Goal: Task Accomplishment & Management: Manage account settings

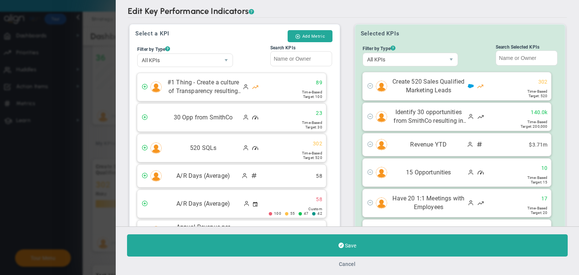
click at [348, 263] on button "Cancel" at bounding box center [347, 264] width 17 height 6
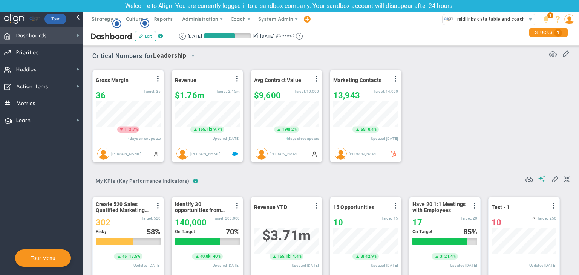
click at [33, 31] on span "Dashboards" at bounding box center [31, 36] width 31 height 16
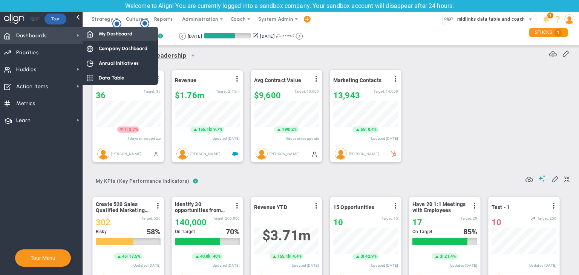
click at [124, 34] on span "My Dashboard" at bounding box center [116, 33] width 34 height 7
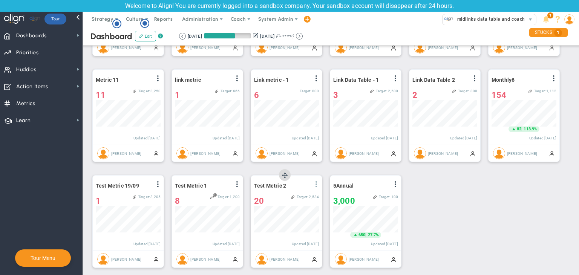
click at [315, 183] on span at bounding box center [316, 184] width 6 height 6
click at [285, 196] on li "Edit" at bounding box center [294, 199] width 53 height 9
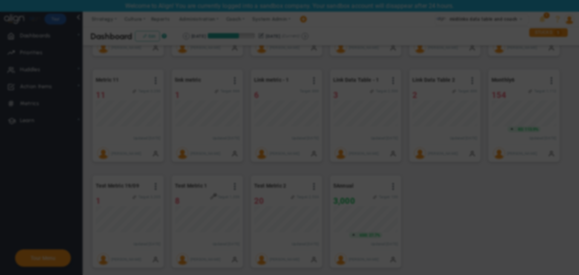
radio input "true"
checkbox input "false"
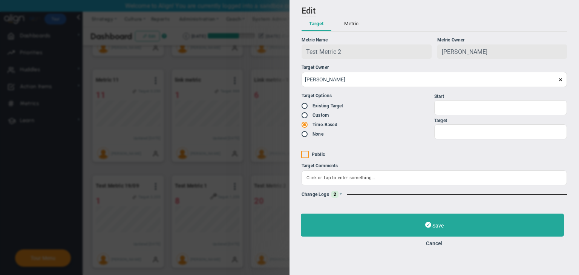
type input "1"
type input "2534"
checkbox input "true"
click at [439, 243] on button "Cancel" at bounding box center [434, 243] width 267 height 6
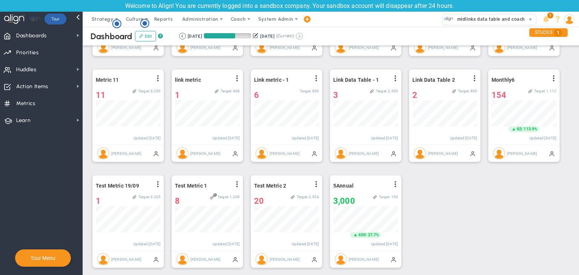
click at [303, 36] on button at bounding box center [299, 36] width 7 height 7
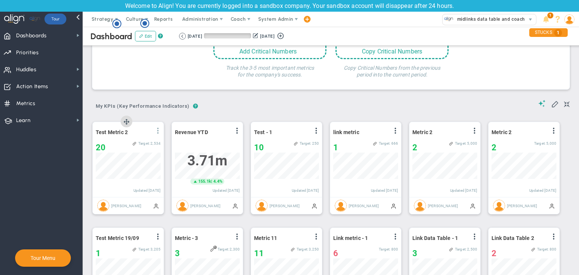
click at [160, 130] on span at bounding box center [158, 131] width 6 height 6
click at [133, 147] on li "Edit" at bounding box center [136, 145] width 53 height 9
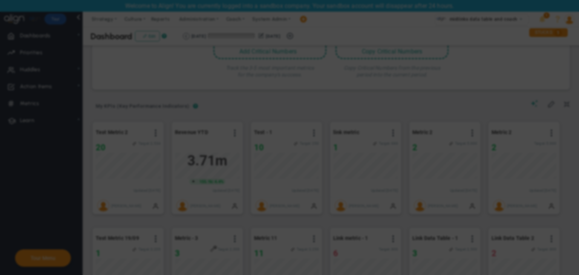
radio input "true"
checkbox input "false"
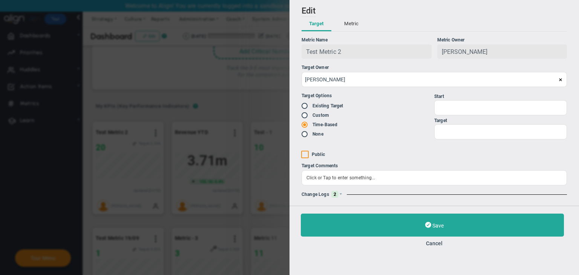
type input "1"
type input "2534"
checkbox input "true"
click at [344, 193] on div "Change Logs 2" at bounding box center [433, 194] width 265 height 7
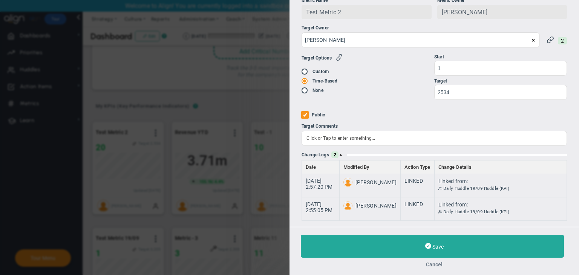
click at [432, 264] on button "Cancel" at bounding box center [434, 264] width 267 height 6
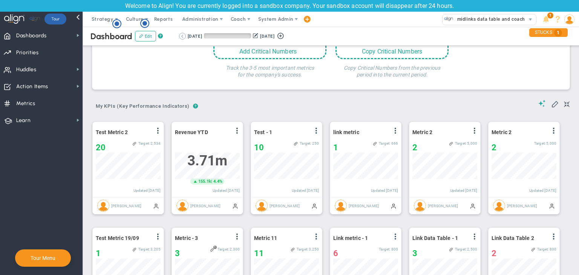
click at [180, 38] on button at bounding box center [182, 36] width 7 height 7
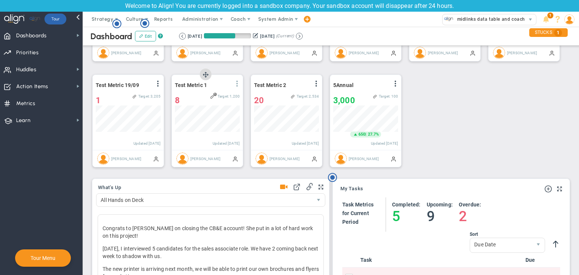
click at [240, 85] on span at bounding box center [237, 84] width 6 height 6
click at [214, 98] on li "Edit" at bounding box center [215, 98] width 53 height 9
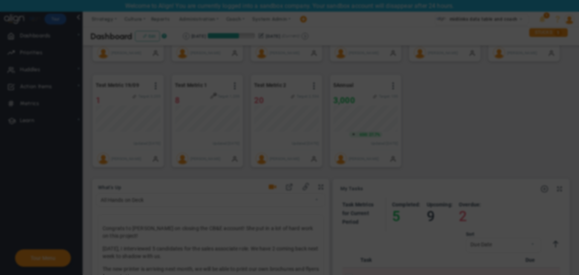
radio input "true"
checkbox input "false"
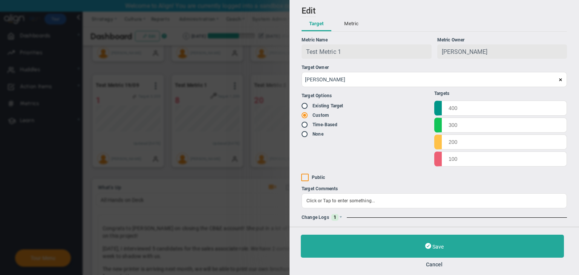
type input "1400"
type input "1200"
type input "800"
type input "700"
checkbox input "true"
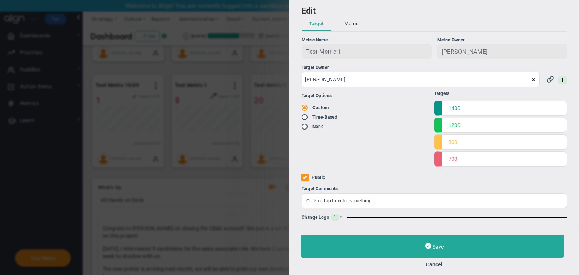
click at [331, 216] on span "1" at bounding box center [334, 217] width 7 height 7
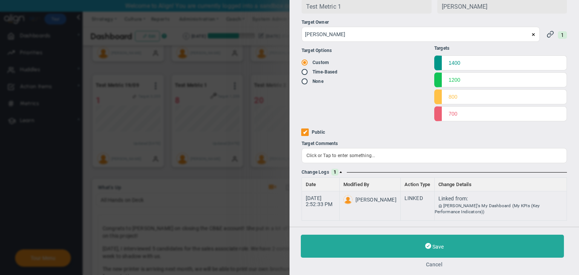
click at [434, 264] on button "Cancel" at bounding box center [434, 264] width 267 height 6
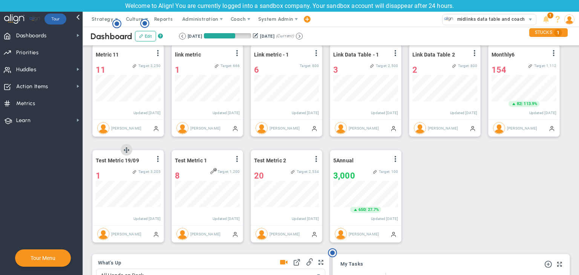
click at [158, 160] on span at bounding box center [158, 159] width 6 height 6
click at [0, 0] on li "Edit" at bounding box center [0, 0] width 0 height 0
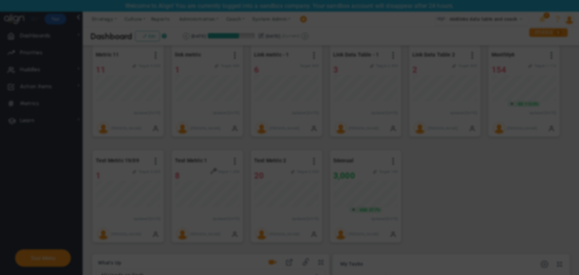
radio input "true"
checkbox input "false"
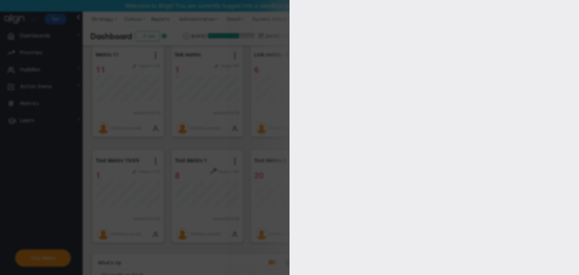
type input "1"
type input "3205"
checkbox input "true"
type input "[PERSON_NAME]"
radio input "true"
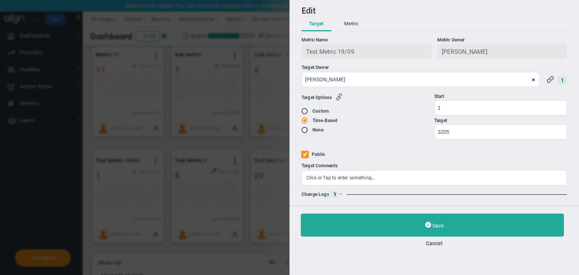
click at [344, 196] on div "Change Logs 1" at bounding box center [433, 194] width 265 height 7
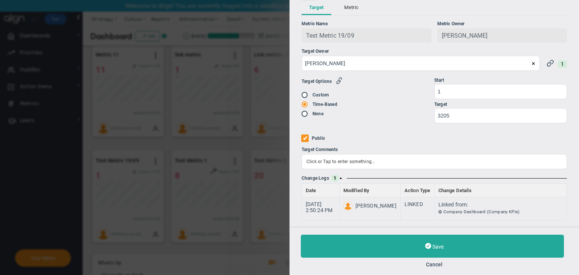
click at [436, 267] on div "Save Cancel" at bounding box center [433, 251] width 289 height 48
click at [439, 263] on button "Cancel" at bounding box center [434, 264] width 267 height 6
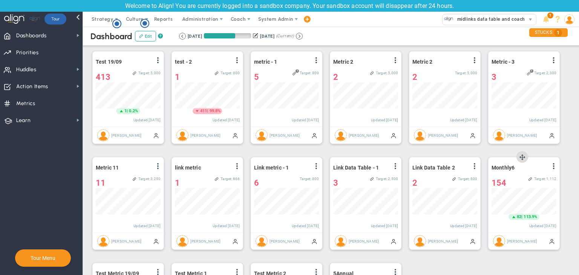
click at [558, 166] on div "Monthly6 View Historical Graph Edit Make "No Change" Update Add Past Update 154…" at bounding box center [523, 194] width 71 height 75
click at [473, 167] on span at bounding box center [474, 166] width 6 height 6
click at [0, 0] on li "Edit" at bounding box center [0, 0] width 0 height 0
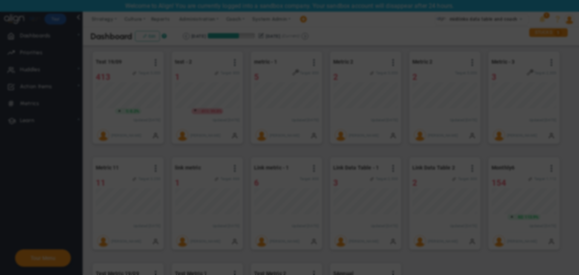
radio input "true"
checkbox input "false"
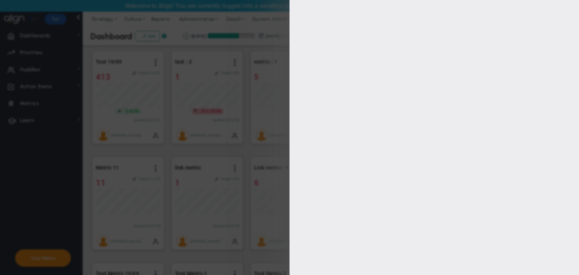
type input "1000"
type input "800"
type input "600"
type input "200"
checkbox input "true"
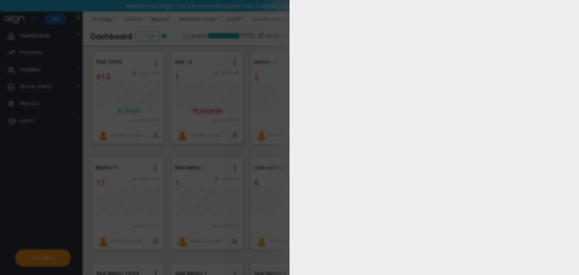
type input "[PERSON_NAME]"
radio input "true"
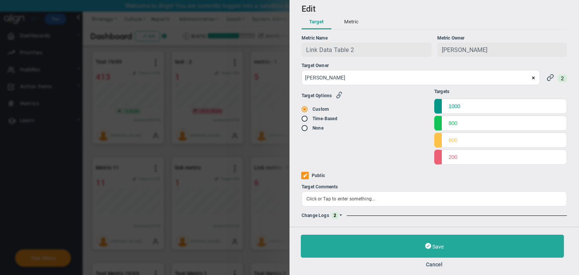
click at [340, 216] on span at bounding box center [340, 215] width 5 height 5
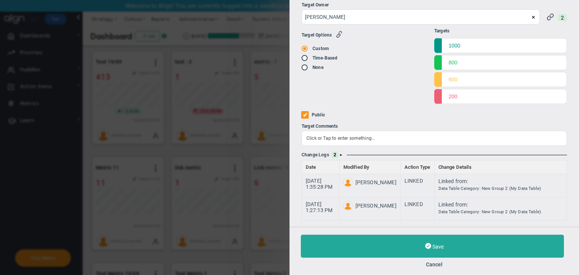
drag, startPoint x: 432, startPoint y: 264, endPoint x: 436, endPoint y: 253, distance: 11.8
click at [432, 264] on button "Cancel" at bounding box center [434, 264] width 267 height 6
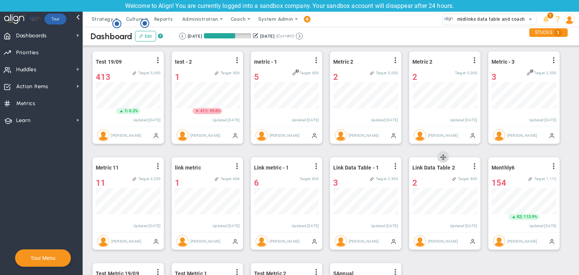
click at [467, 167] on div "Link Data Table 2 View Historical Graph Edit Make "No Change" Update Add Past U…" at bounding box center [444, 168] width 65 height 10
click at [303, 35] on button at bounding box center [299, 36] width 7 height 7
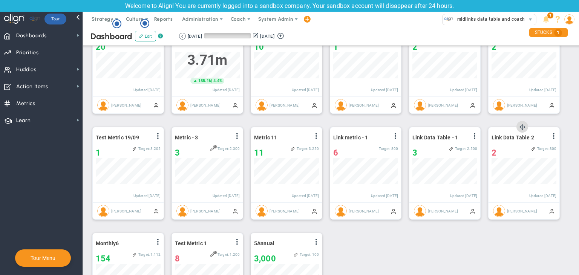
click at [556, 138] on div "Link Data Table 2 View Historical Graph Edit Make "No Change" Update Add Past U…" at bounding box center [523, 164] width 71 height 75
click at [555, 137] on span at bounding box center [553, 136] width 6 height 6
click at [512, 148] on span "Edit" at bounding box center [512, 150] width 9 height 5
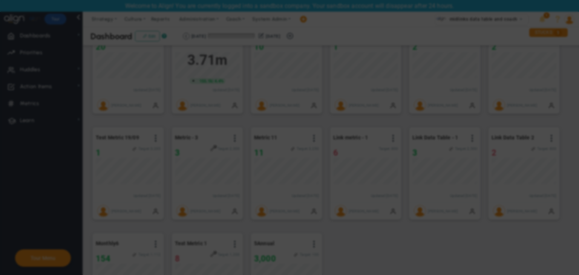
radio input "true"
checkbox input "false"
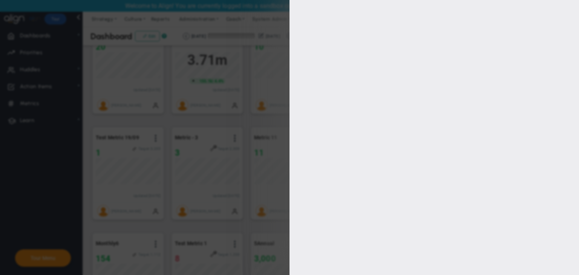
type input "1000"
type input "800"
type input "600"
type input "200"
checkbox input "true"
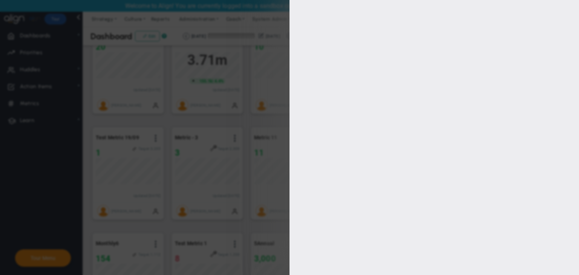
type input "[PERSON_NAME]"
radio input "true"
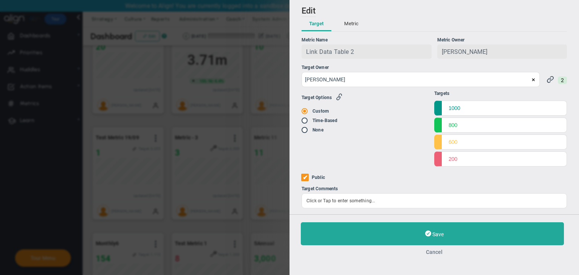
click at [438, 254] on button "Cancel" at bounding box center [434, 252] width 267 height 6
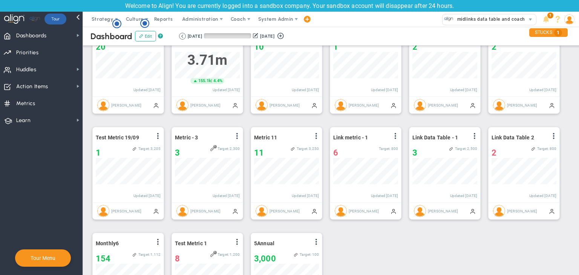
click at [185, 31] on div "Dashboard Edit ? Retrieving period... [DATE] [DATE] (Current)" at bounding box center [330, 36] width 511 height 19
click at [182, 37] on button at bounding box center [182, 36] width 7 height 7
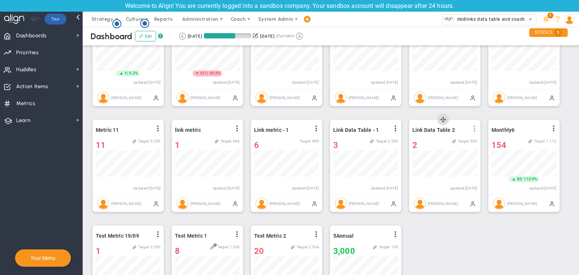
click at [474, 128] on span at bounding box center [474, 128] width 6 height 6
click at [443, 141] on li "Edit" at bounding box center [452, 143] width 53 height 9
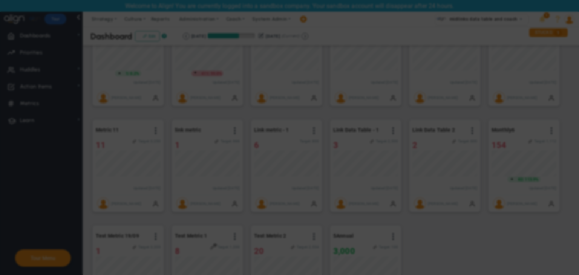
radio input "true"
checkbox input "false"
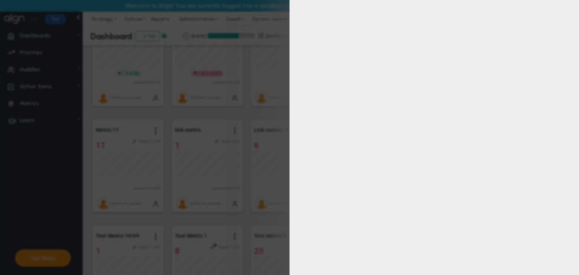
type input "1000"
type input "800"
type input "600"
type input "200"
checkbox input "true"
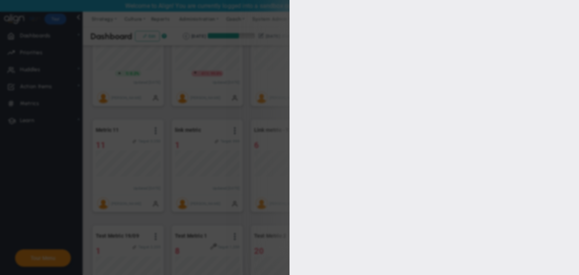
type input "[PERSON_NAME]"
radio input "true"
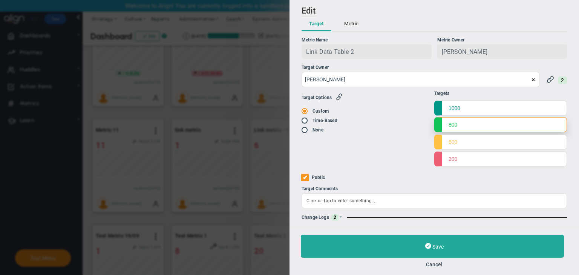
click at [466, 131] on input "800" at bounding box center [500, 124] width 133 height 15
type input "8"
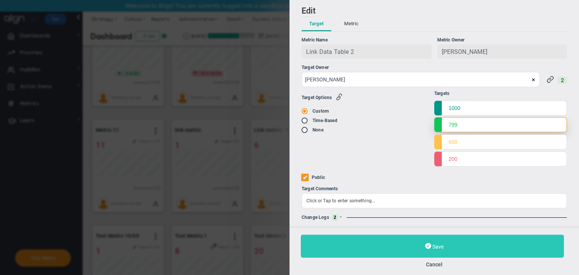
type input "799"
click at [434, 240] on button "Save" at bounding box center [432, 246] width 263 height 23
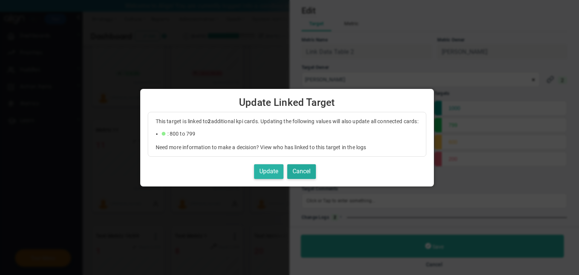
click at [266, 168] on button "Update" at bounding box center [268, 171] width 29 height 15
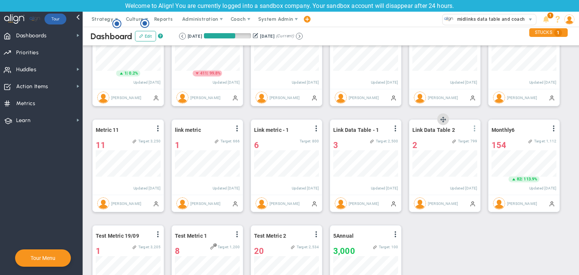
click at [473, 131] on span at bounding box center [474, 128] width 6 height 6
click at [453, 143] on li "Edit" at bounding box center [452, 143] width 53 height 9
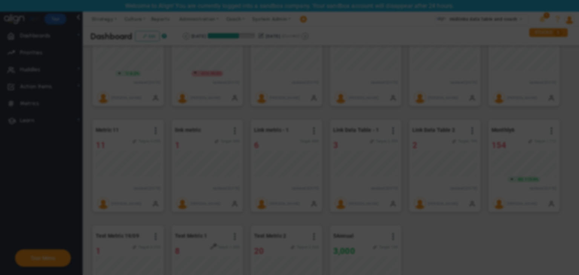
radio input "true"
checkbox input "false"
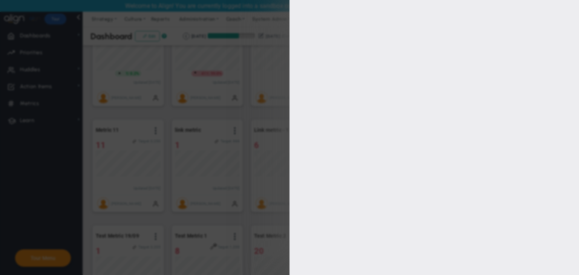
type input "1000"
type input "799"
type input "600"
type input "200"
checkbox input "true"
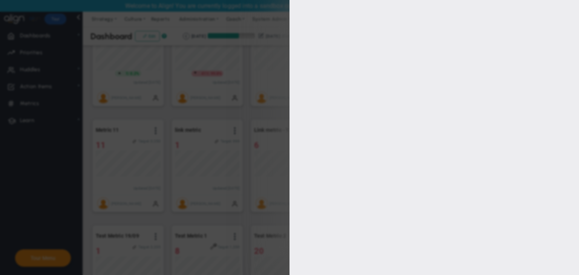
type input "[PERSON_NAME]"
radio input "true"
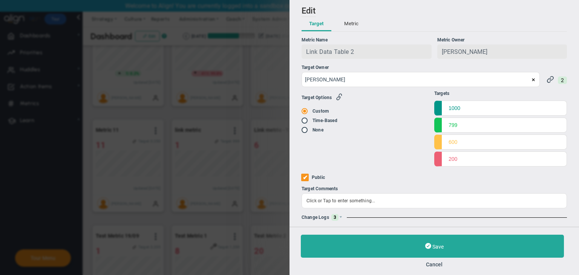
click at [344, 219] on div "Change Logs 3" at bounding box center [433, 217] width 265 height 7
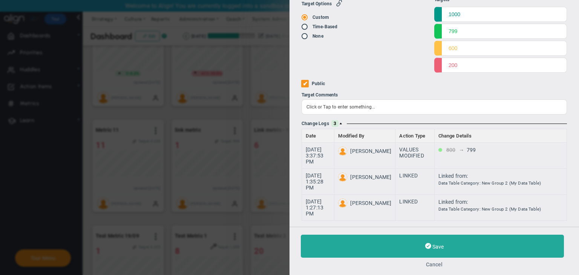
click at [436, 262] on button "Cancel" at bounding box center [434, 264] width 267 height 6
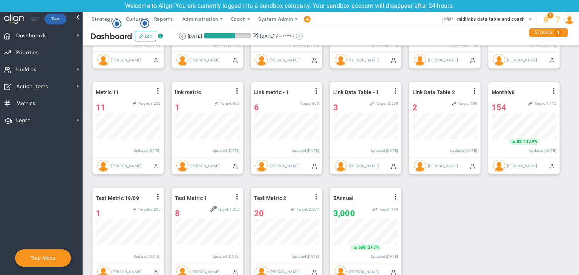
click at [303, 34] on button at bounding box center [299, 36] width 7 height 7
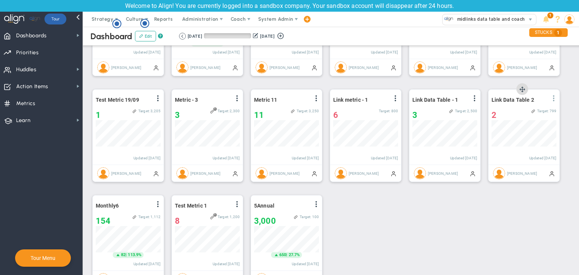
click at [555, 100] on span at bounding box center [553, 98] width 6 height 6
click at [534, 111] on li "Edit" at bounding box center [532, 113] width 53 height 9
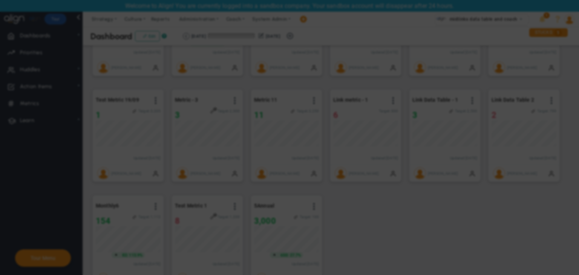
radio input "true"
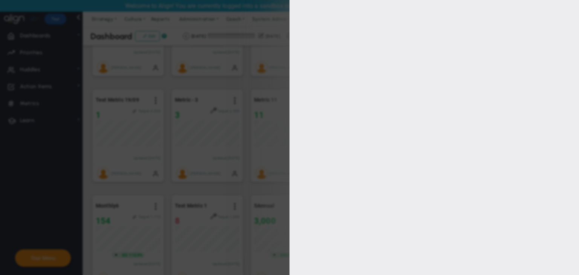
type input "1000"
type input "799"
type input "600"
type input "200"
checkbox input "true"
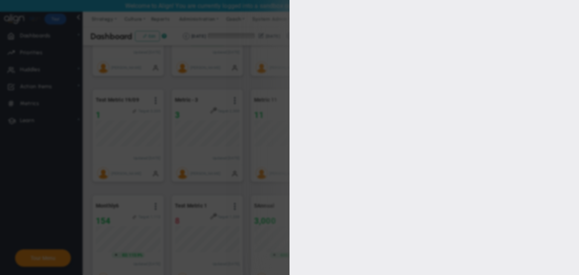
type input "[PERSON_NAME]"
radio input "true"
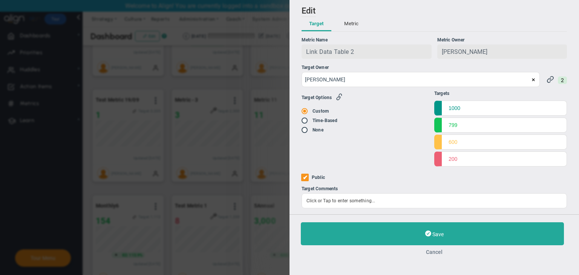
drag, startPoint x: 437, startPoint y: 257, endPoint x: 435, endPoint y: 253, distance: 5.1
click at [437, 257] on div "Save Cancel" at bounding box center [433, 238] width 289 height 48
click at [439, 257] on div "Save Cancel" at bounding box center [433, 238] width 289 height 48
click at [440, 255] on button "Cancel" at bounding box center [434, 252] width 267 height 6
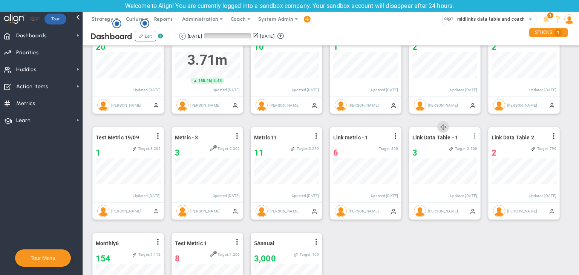
click at [474, 135] on span at bounding box center [474, 136] width 6 height 6
click at [552, 135] on span at bounding box center [553, 136] width 6 height 6
click at [539, 147] on li "Edit" at bounding box center [532, 151] width 53 height 9
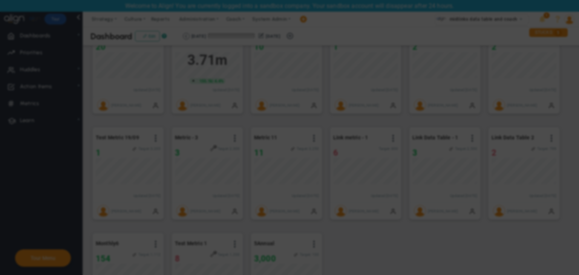
radio input "true"
checkbox input "false"
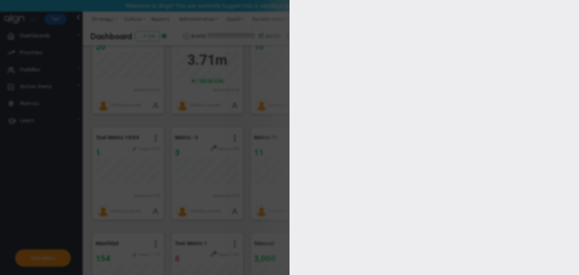
type input "1000"
type input "799"
type input "600"
type input "200"
checkbox input "true"
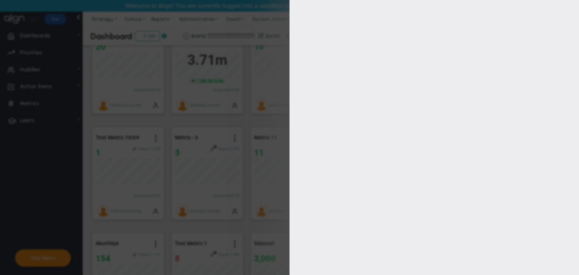
type input "[PERSON_NAME]"
radio input "true"
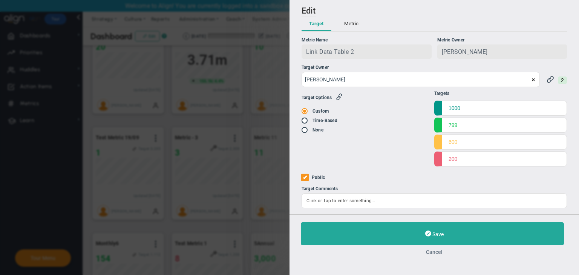
click at [437, 255] on button "Cancel" at bounding box center [434, 252] width 267 height 6
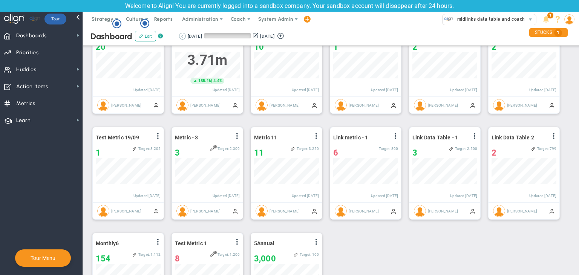
click at [179, 38] on button at bounding box center [182, 36] width 7 height 7
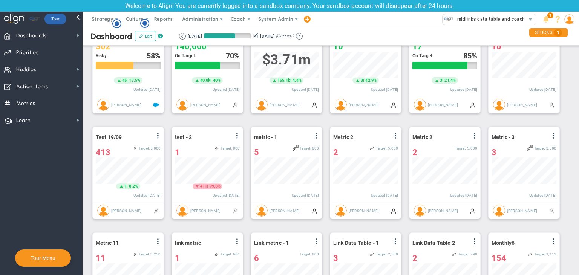
scroll to position [376710, 376671]
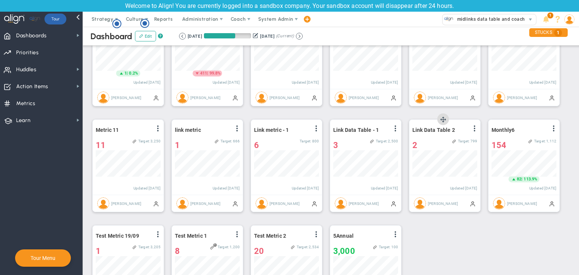
click at [476, 132] on div "View Historical Graph Edit Make "No Change" Update Add Past Update" at bounding box center [474, 130] width 6 height 10
click at [475, 130] on span at bounding box center [474, 128] width 6 height 6
click at [439, 141] on li "Edit" at bounding box center [452, 143] width 53 height 9
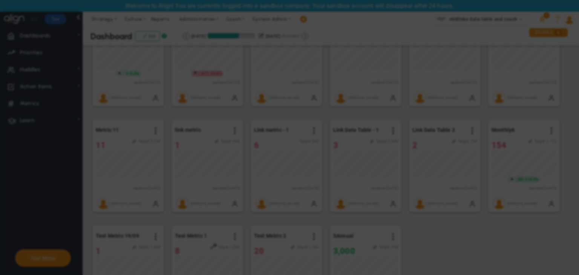
radio input "true"
checkbox input "false"
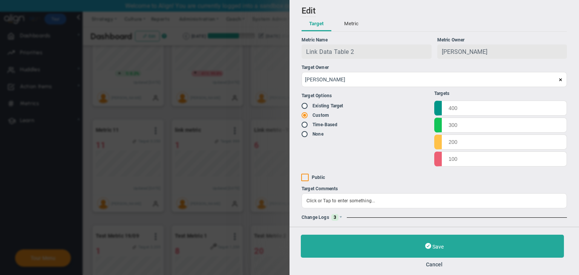
type input "1000"
type input "799"
type input "600"
type input "200"
checkbox input "true"
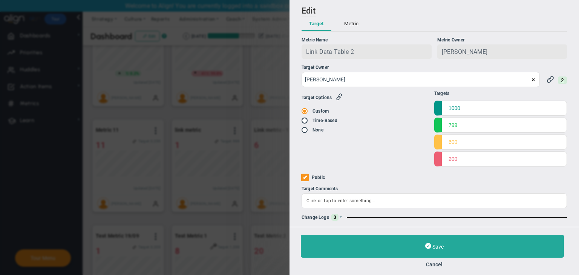
click at [339, 215] on div "Change Logs 3" at bounding box center [433, 217] width 265 height 7
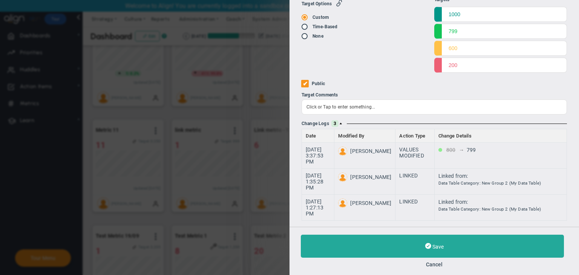
click at [439, 269] on div "Save Cancel" at bounding box center [433, 251] width 289 height 48
click at [436, 264] on button "Cancel" at bounding box center [434, 264] width 267 height 6
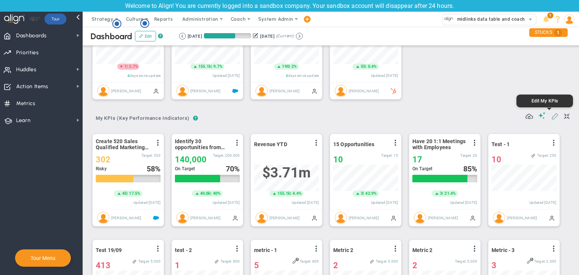
click at [551, 117] on span at bounding box center [555, 116] width 8 height 8
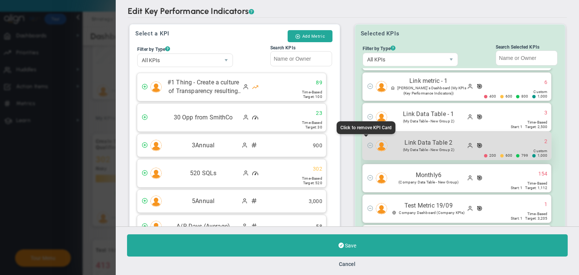
click at [368, 142] on span at bounding box center [370, 145] width 6 height 6
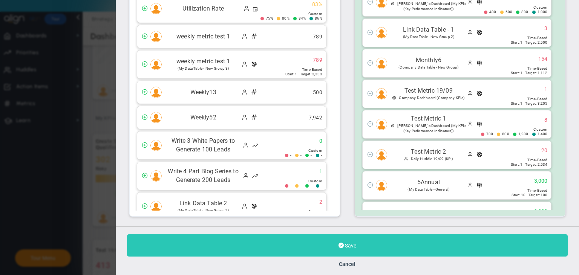
click at [387, 249] on button "Save" at bounding box center [347, 245] width 440 height 22
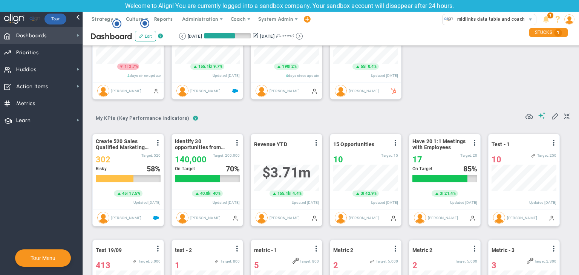
click at [49, 35] on span "Dashboards Dashboards" at bounding box center [41, 35] width 83 height 17
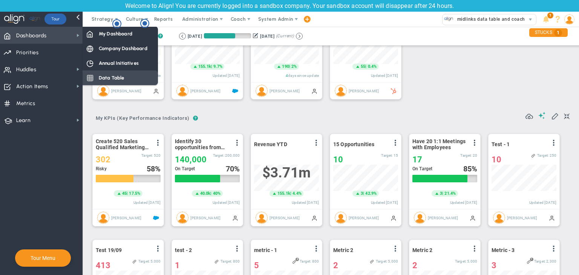
click at [110, 79] on span "Data Table" at bounding box center [112, 77] width 26 height 7
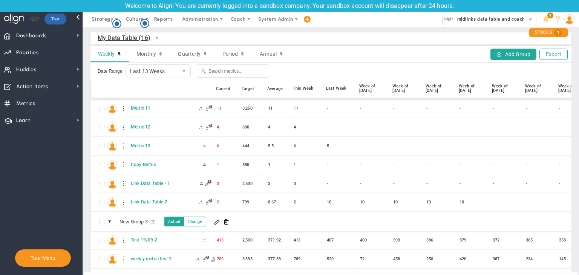
click at [122, 202] on div at bounding box center [123, 202] width 5 height 12
click at [147, 202] on div "Edit" at bounding box center [154, 204] width 52 height 15
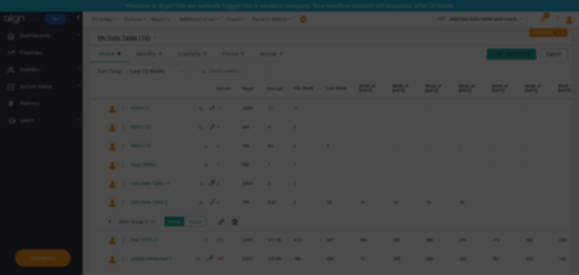
radio input "true"
checkbox input "false"
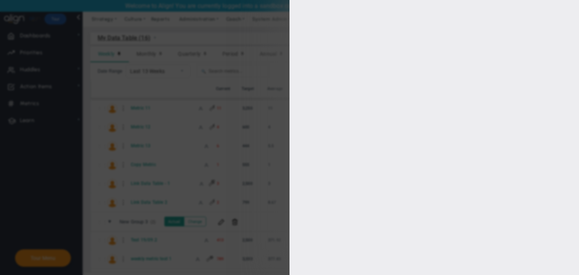
type input "1000"
type input "799"
type input "600"
type input "200"
checkbox input "true"
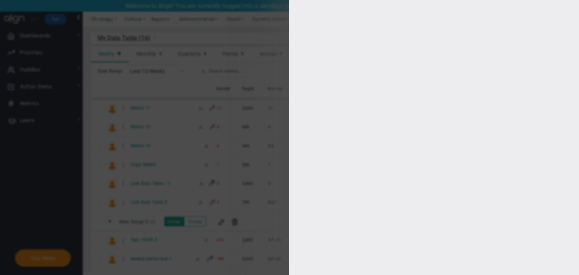
type input "[PERSON_NAME]"
radio input "true"
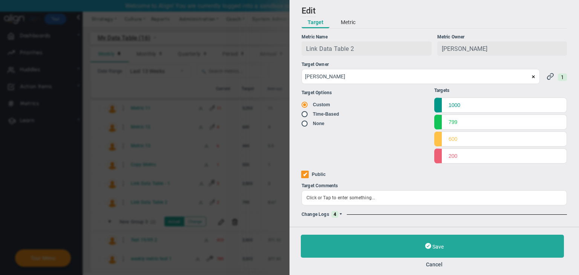
click at [341, 215] on span at bounding box center [340, 214] width 5 height 5
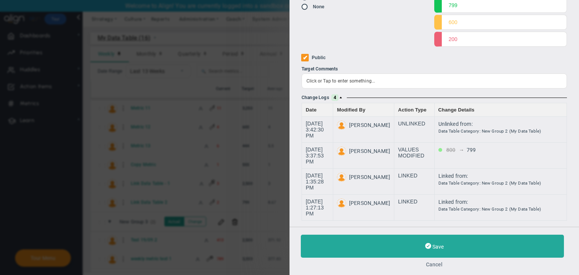
click at [437, 264] on button "Cancel" at bounding box center [434, 264] width 267 height 6
